Goal: Find contact information: Find contact information

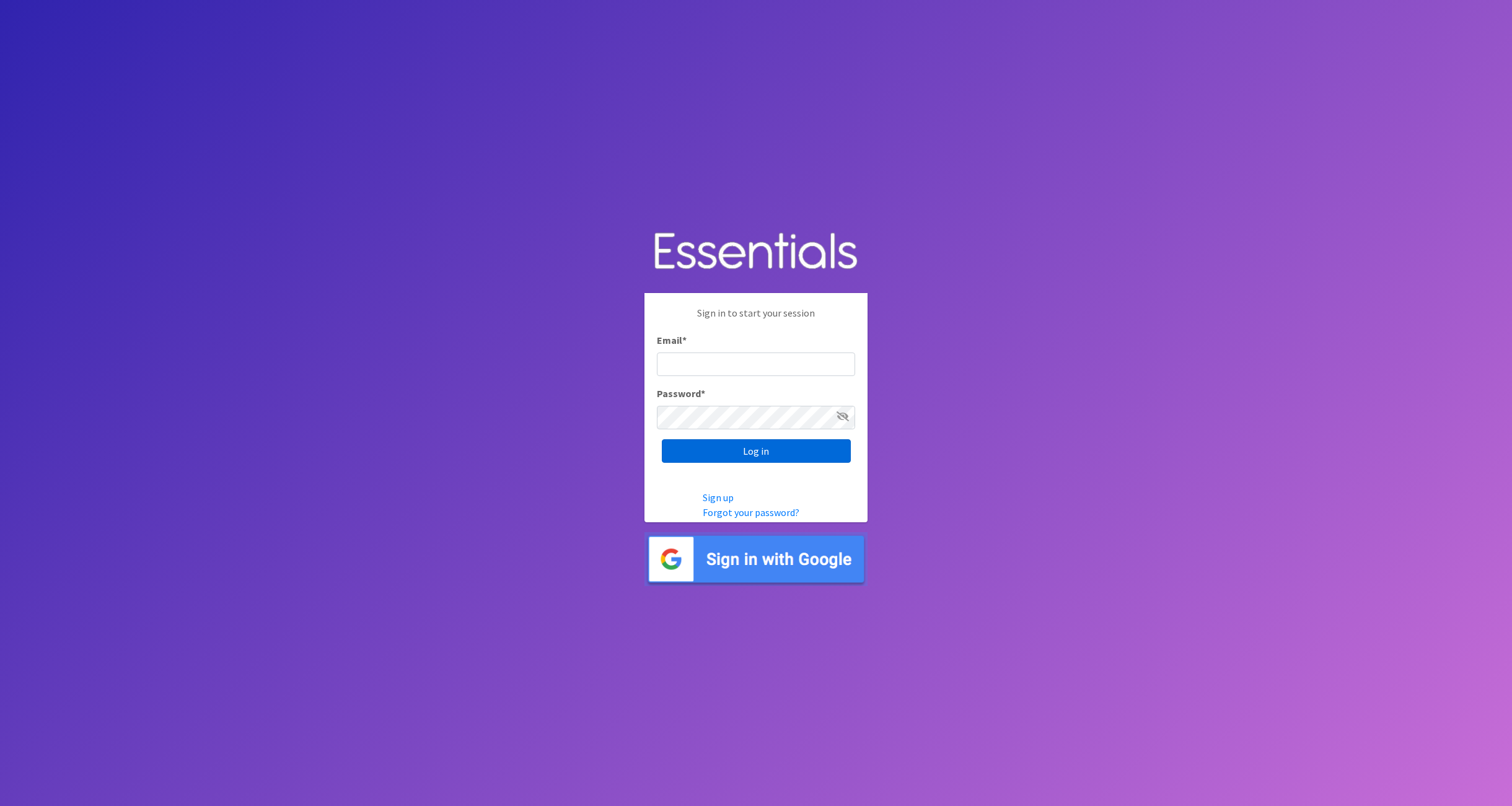
type input "tshaughnessy@ccozarks.org"
click at [706, 442] on input "Log in" at bounding box center [756, 451] width 189 height 24
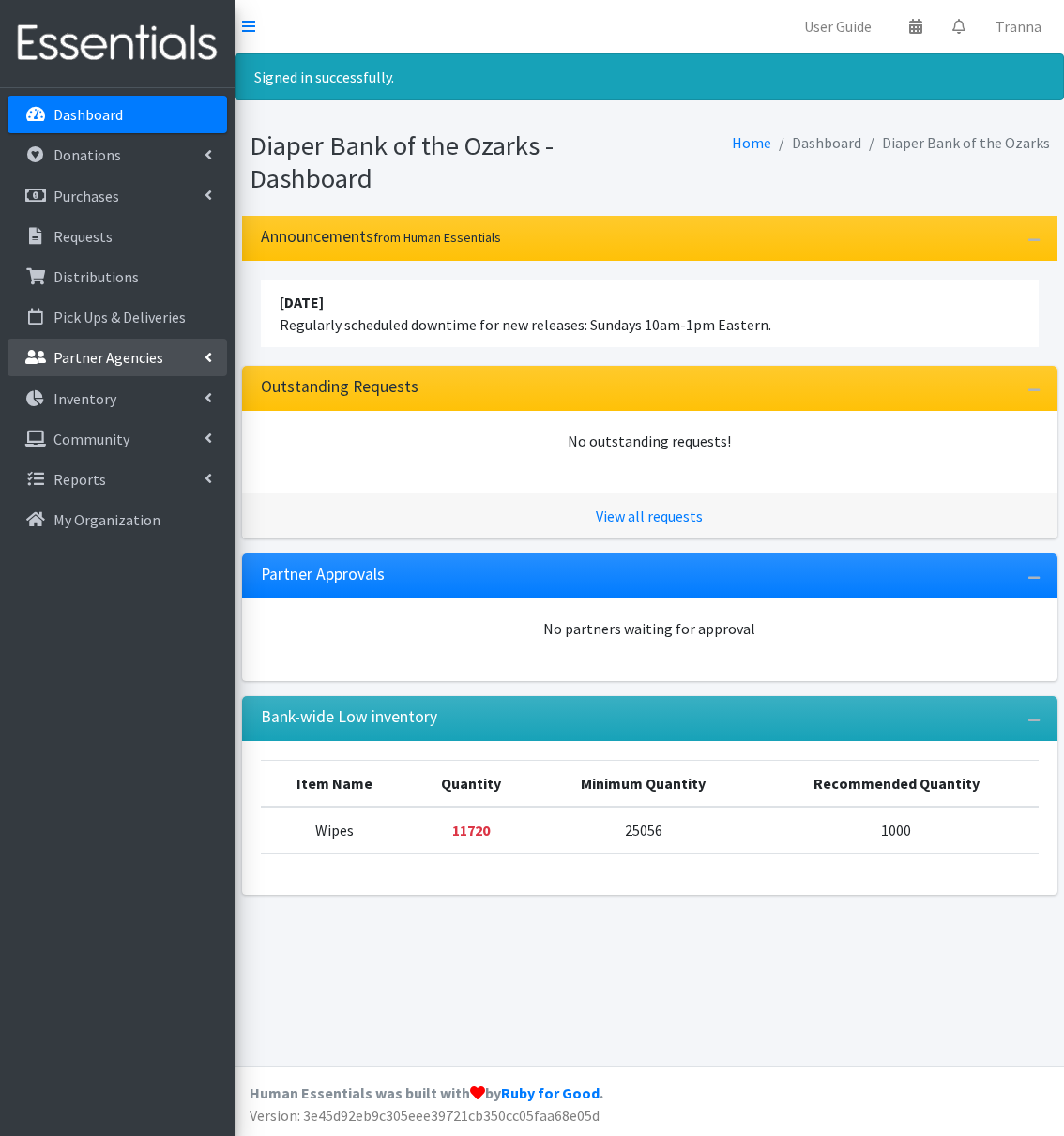
click at [100, 356] on p "Partner Agencies" at bounding box center [109, 357] width 110 height 19
click at [88, 392] on link "All Partners" at bounding box center [118, 399] width 219 height 38
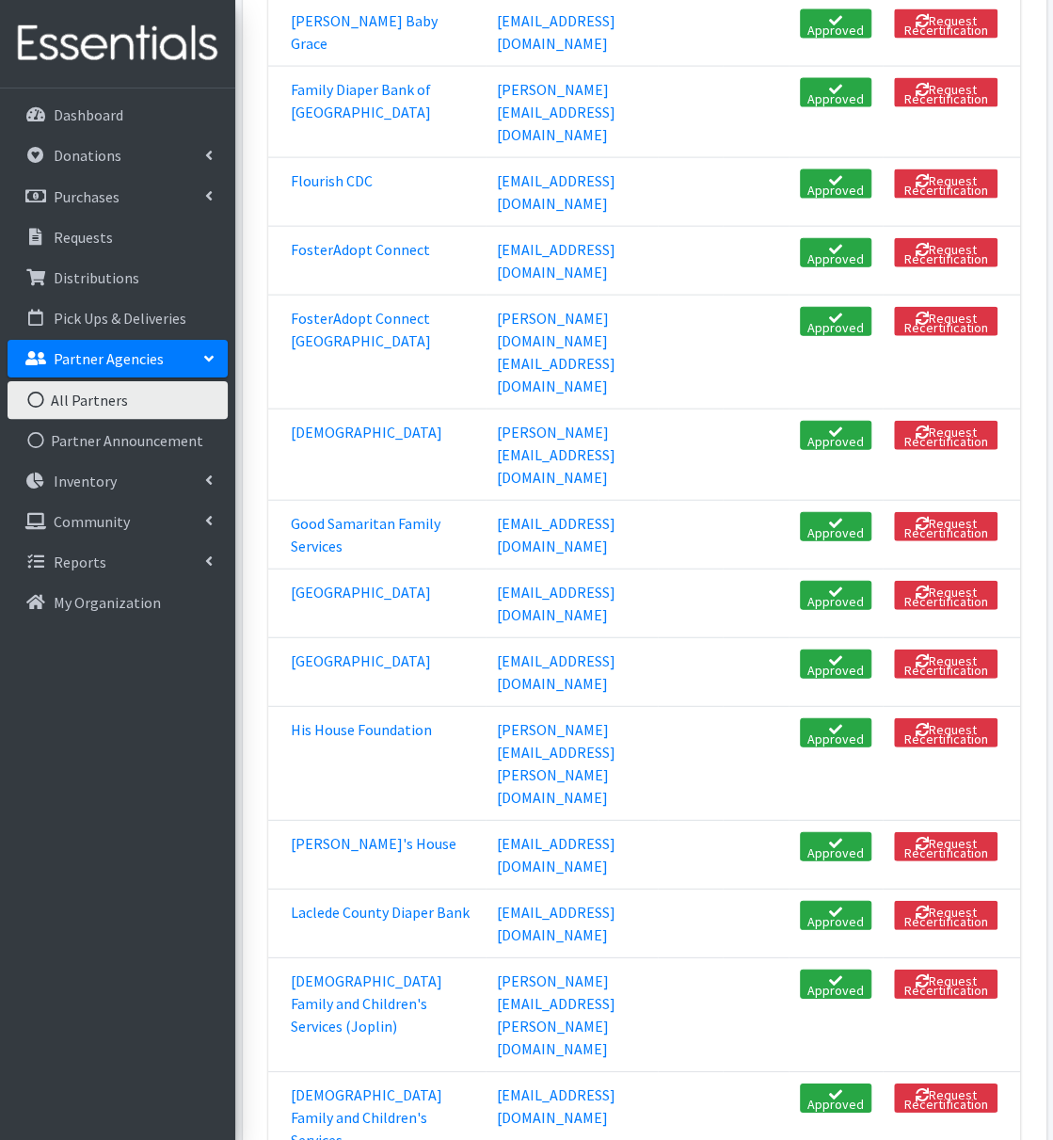
scroll to position [1788, 0]
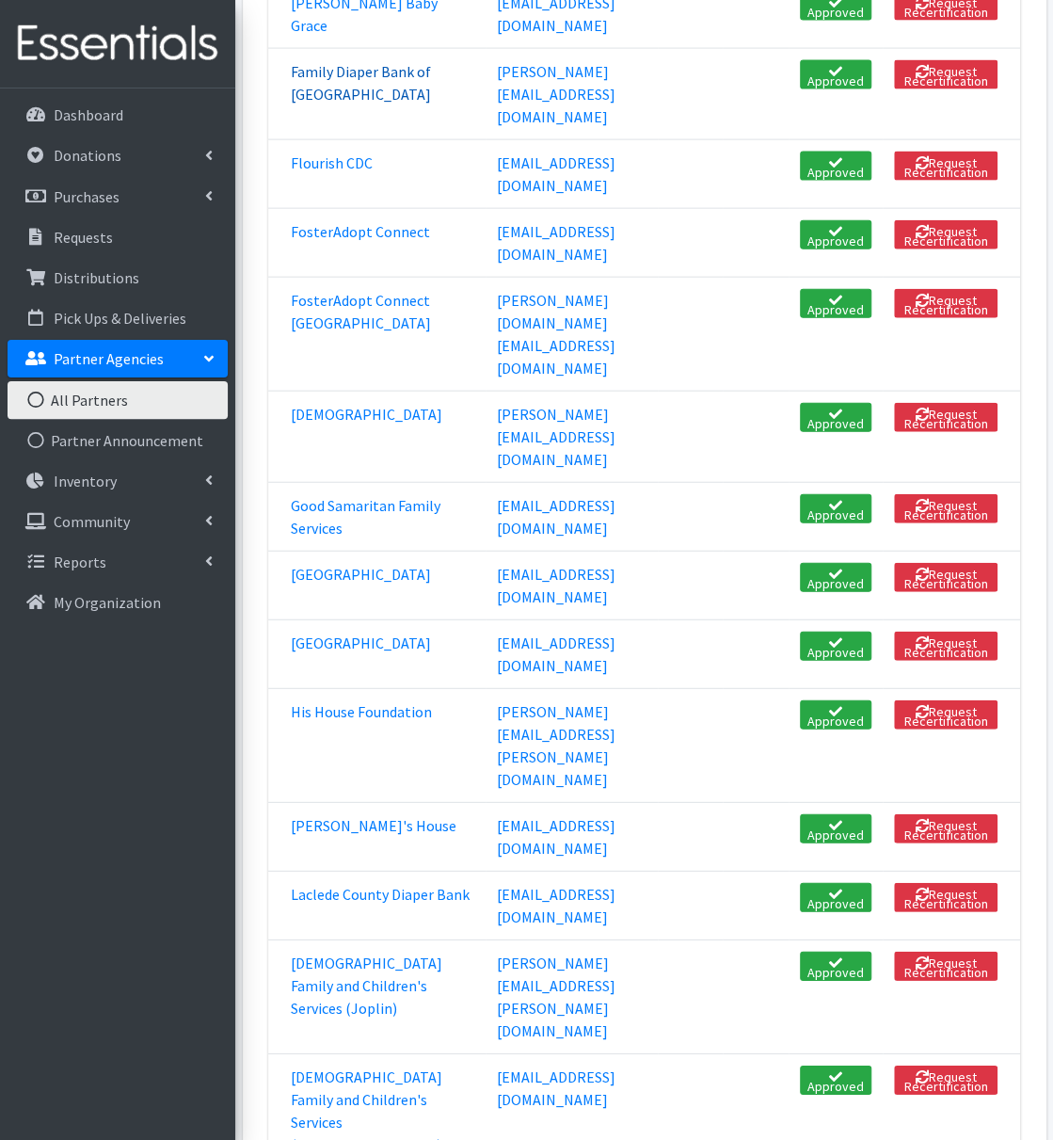
click at [316, 104] on link "Family Diaper Bank of Stone County" at bounding box center [361, 82] width 140 height 41
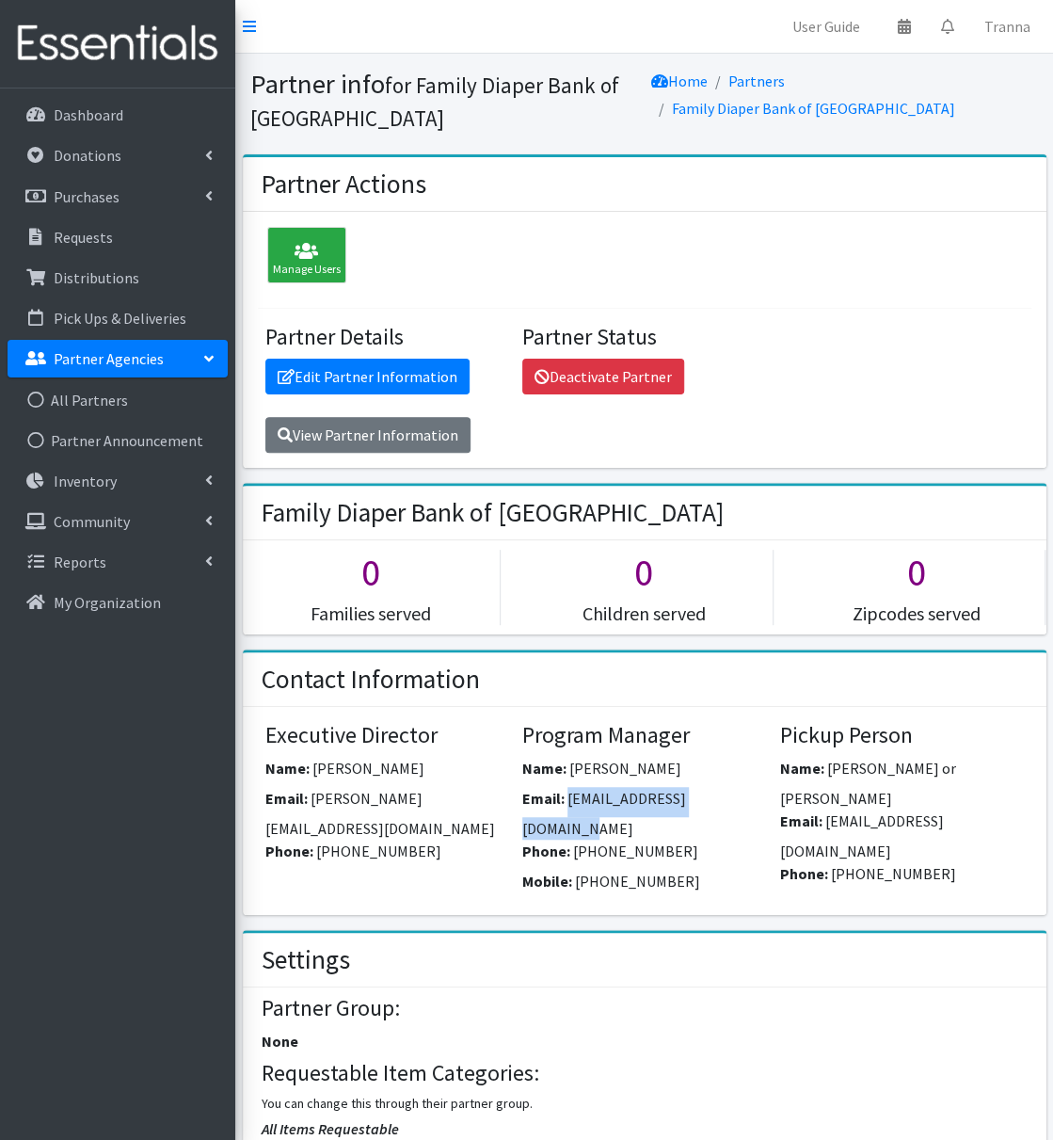
drag, startPoint x: 570, startPoint y: 795, endPoint x: 741, endPoint y: 792, distance: 171.4
click at [686, 792] on span "[EMAIL_ADDRESS][DOMAIN_NAME]" at bounding box center [604, 813] width 164 height 49
copy span "[EMAIL_ADDRESS][DOMAIN_NAME]"
click at [81, 394] on link "All Partners" at bounding box center [118, 400] width 220 height 38
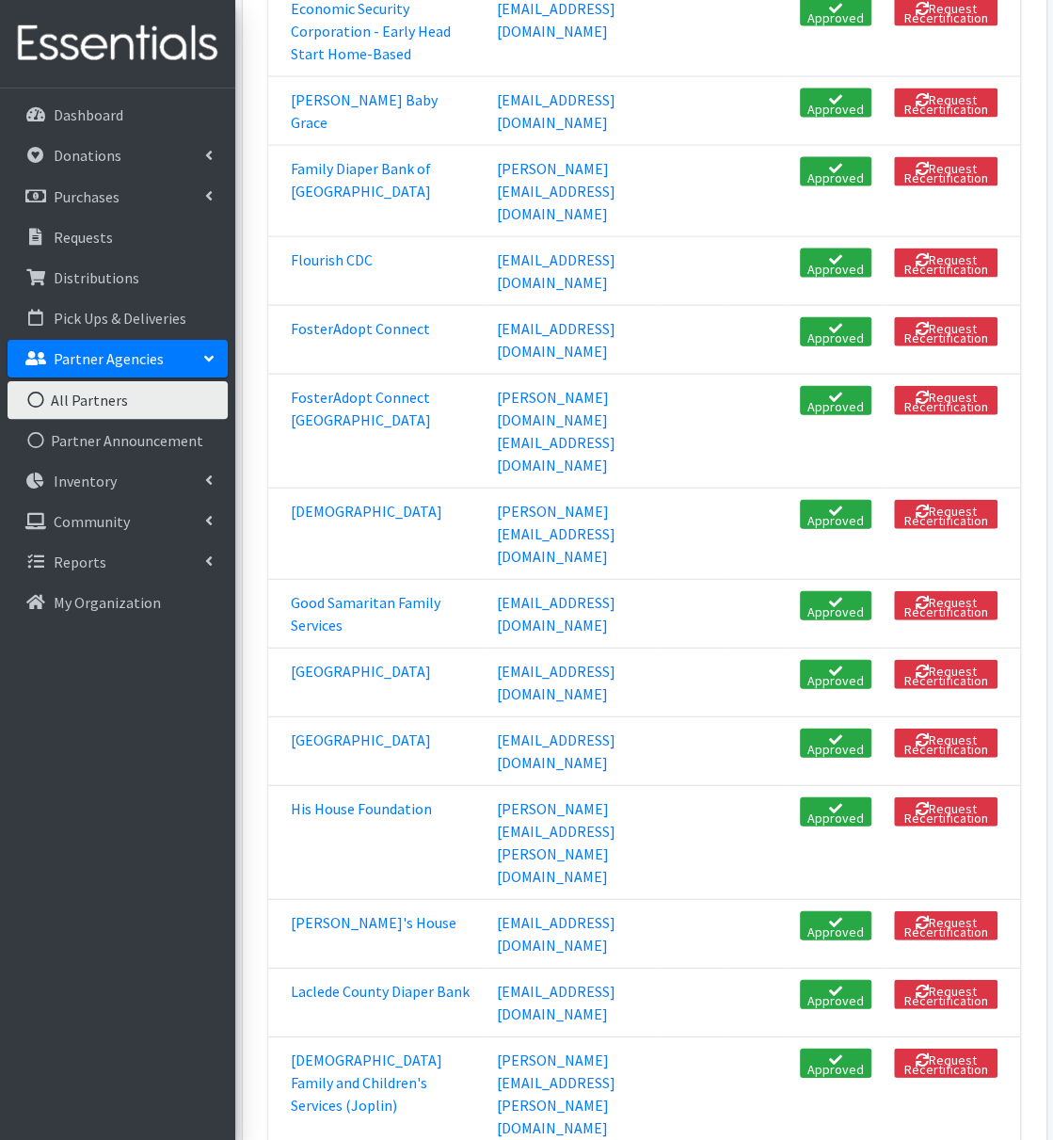
scroll to position [1692, 0]
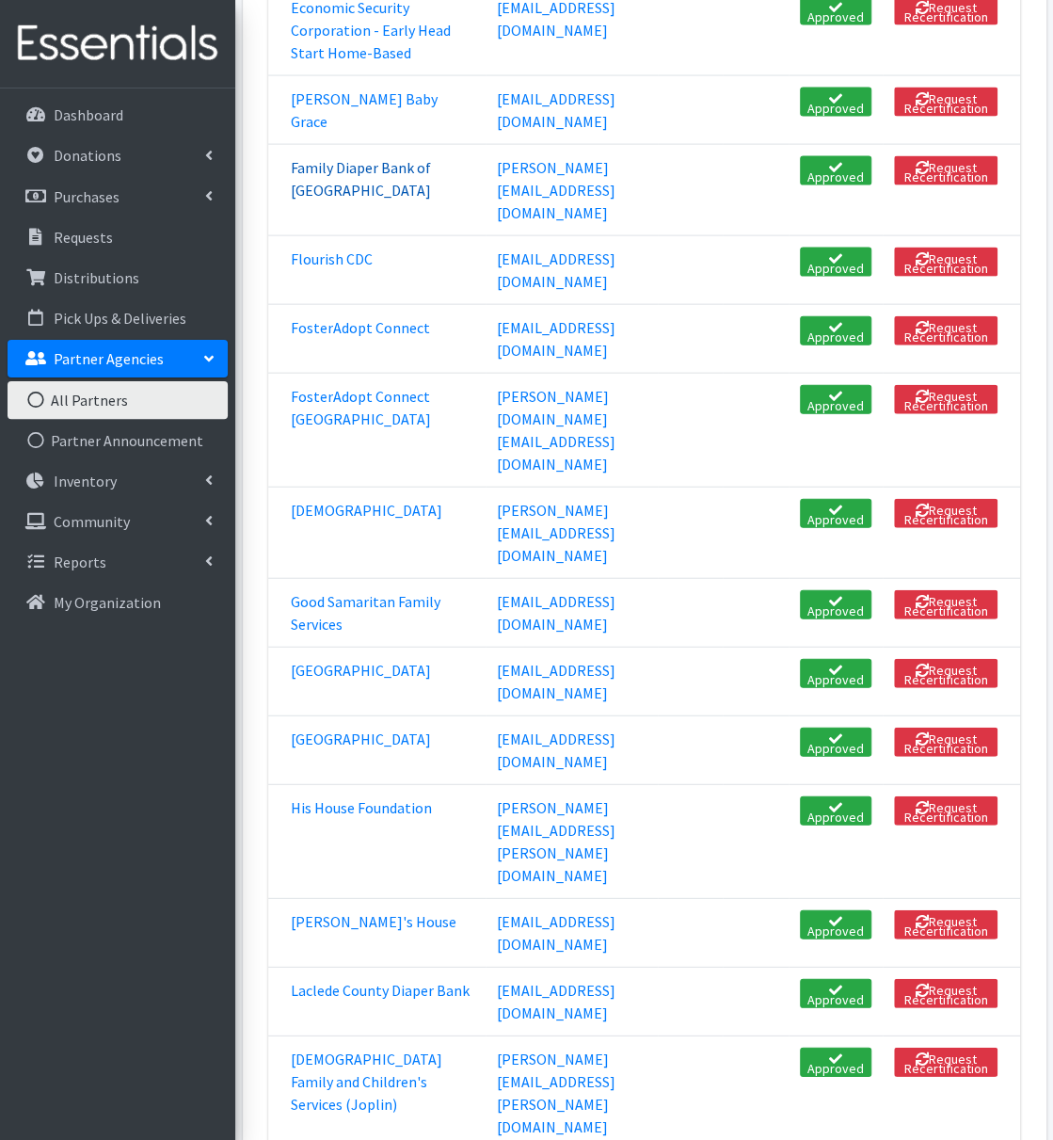
click at [345, 200] on link "Family Diaper Bank of Stone County" at bounding box center [361, 178] width 140 height 41
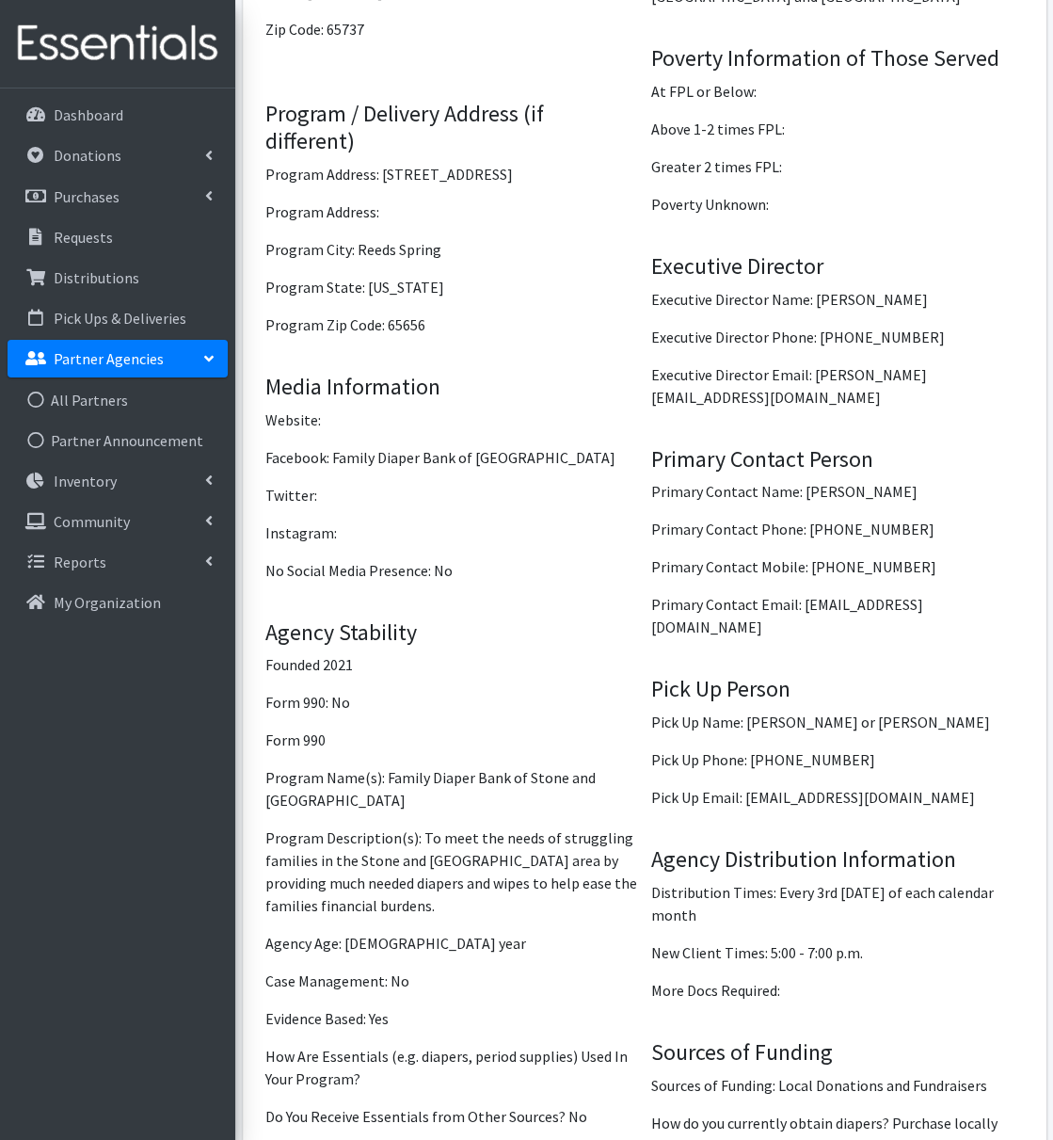
scroll to position [2032, 0]
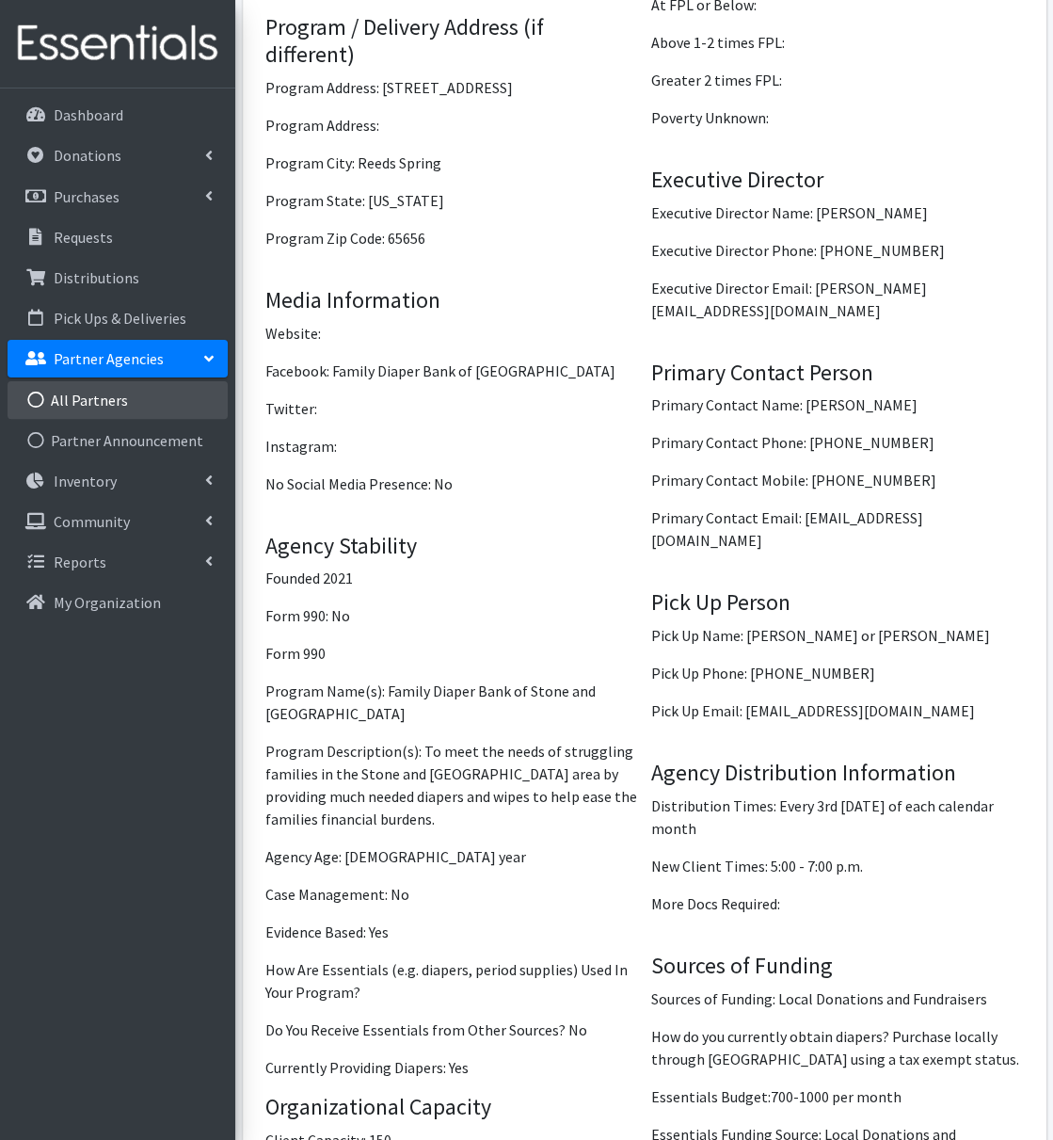
click at [73, 391] on link "All Partners" at bounding box center [118, 400] width 220 height 38
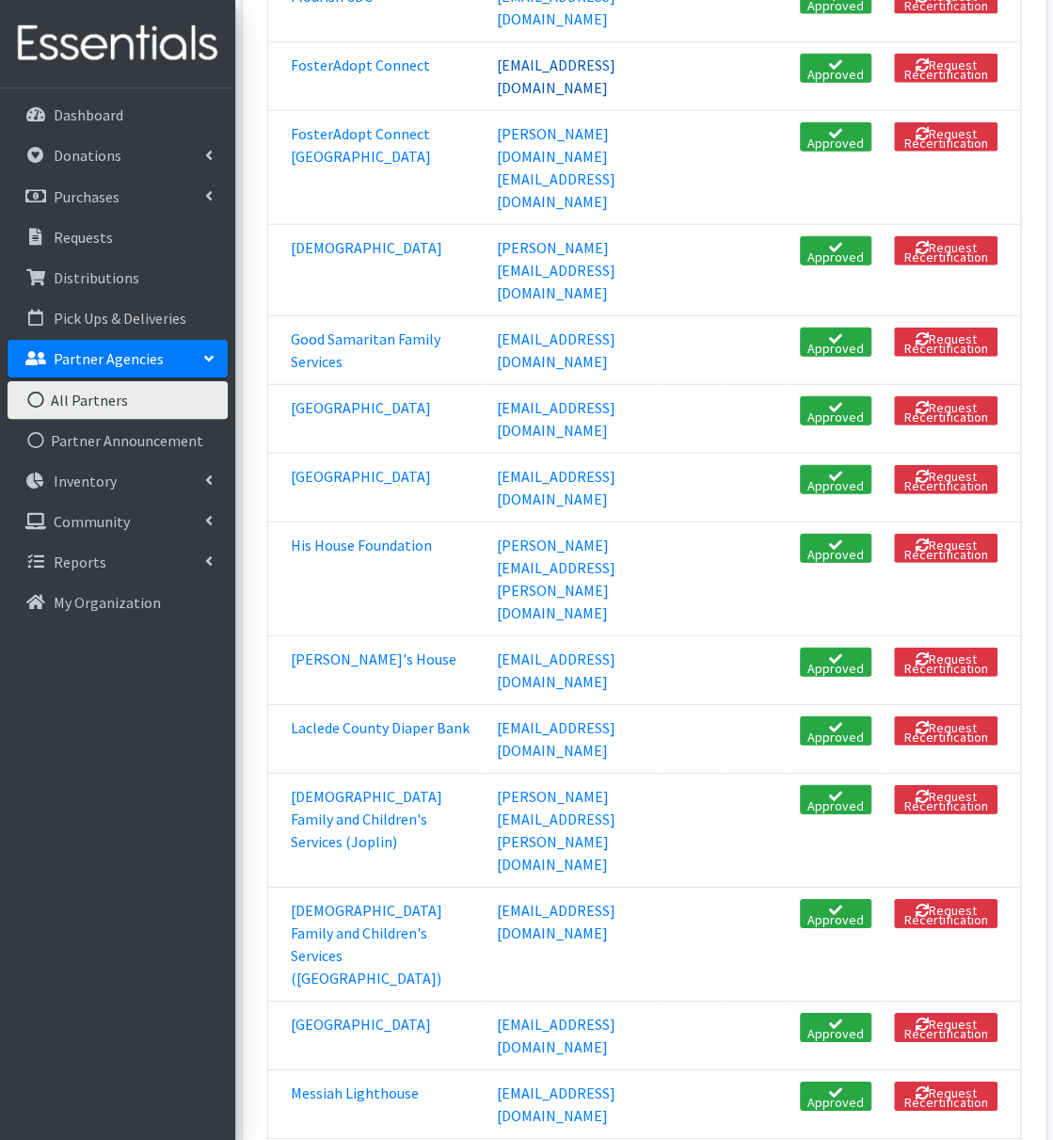
scroll to position [1955, 0]
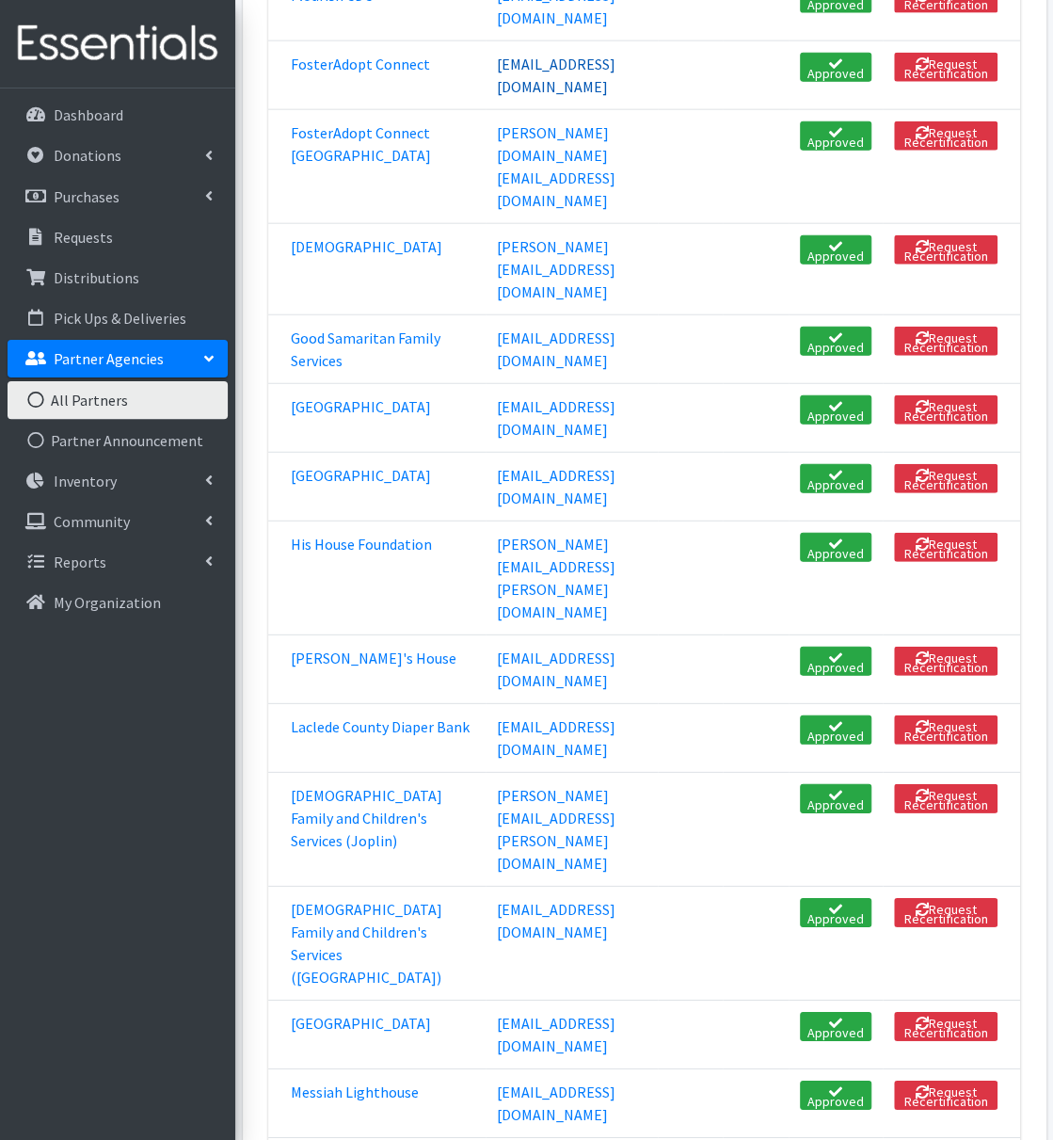
drag, startPoint x: 511, startPoint y: 148, endPoint x: 506, endPoint y: 133, distance: 15.8
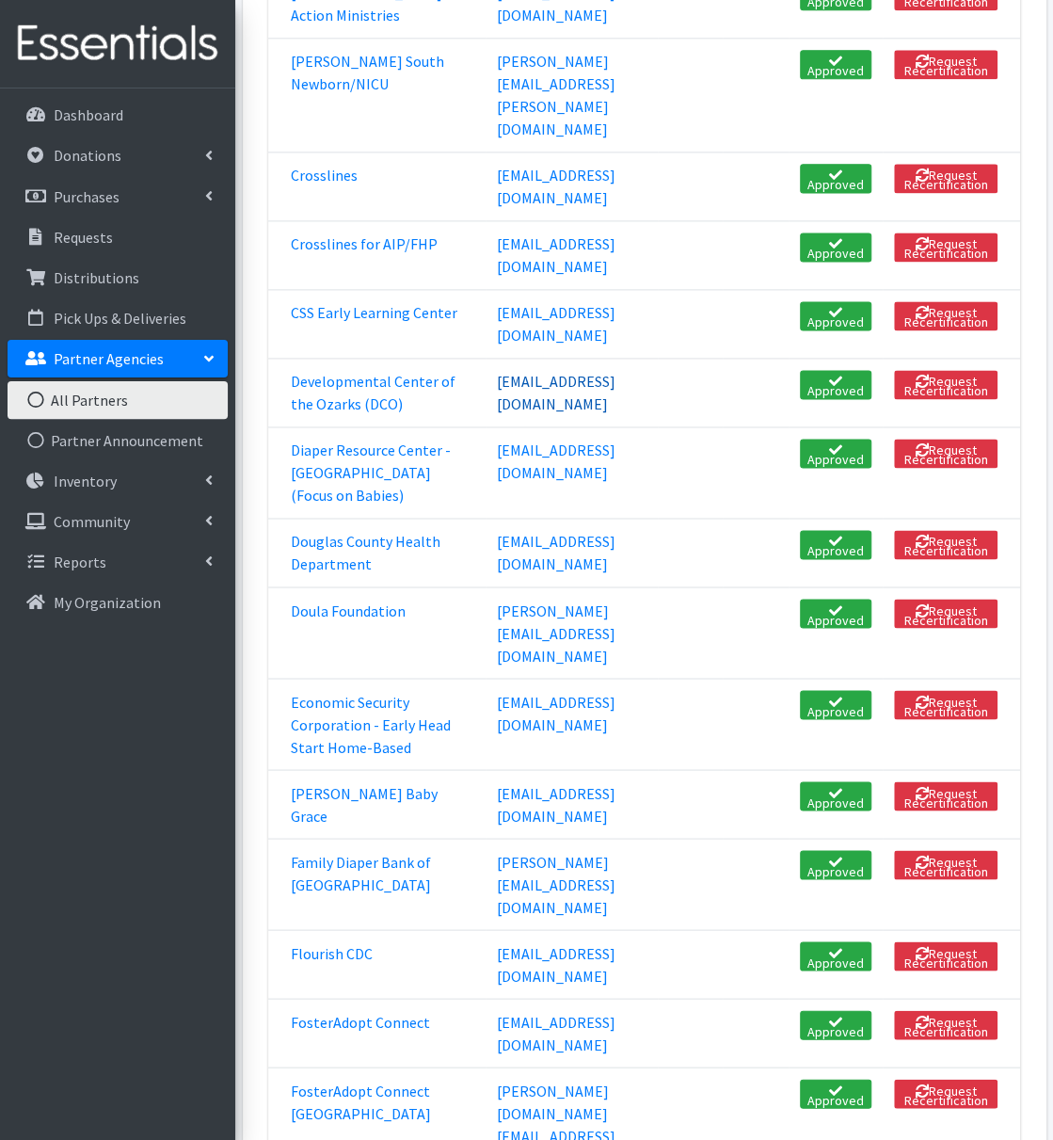
scroll to position [997, 0]
